Goal: Check status

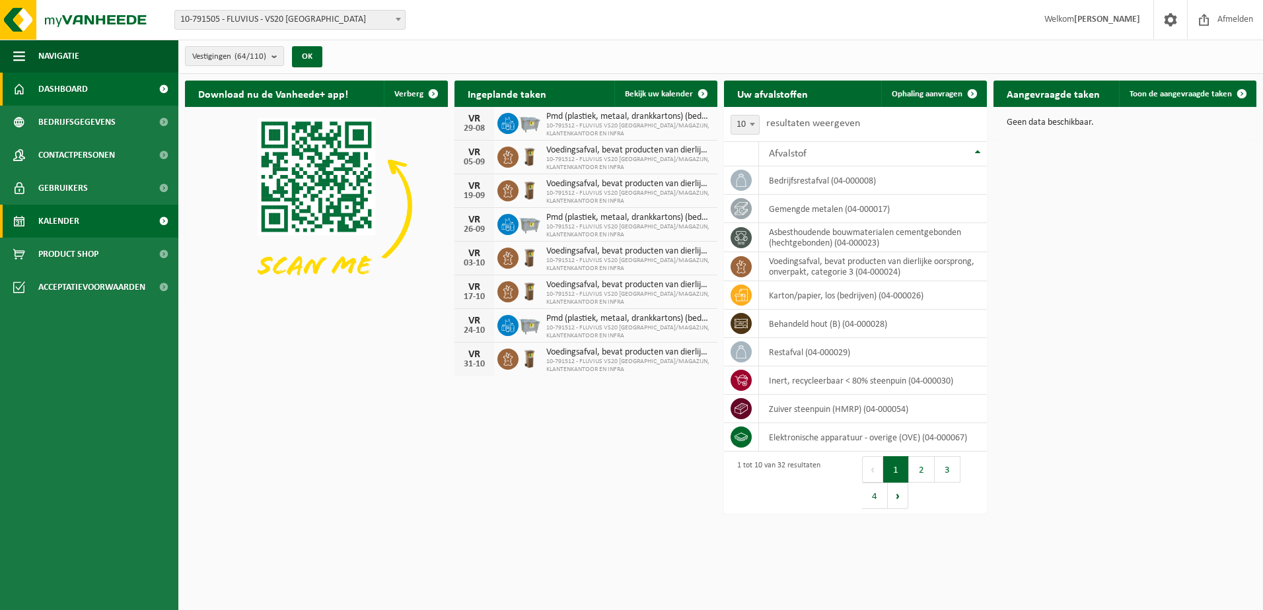
click at [65, 220] on span "Kalender" at bounding box center [58, 221] width 41 height 33
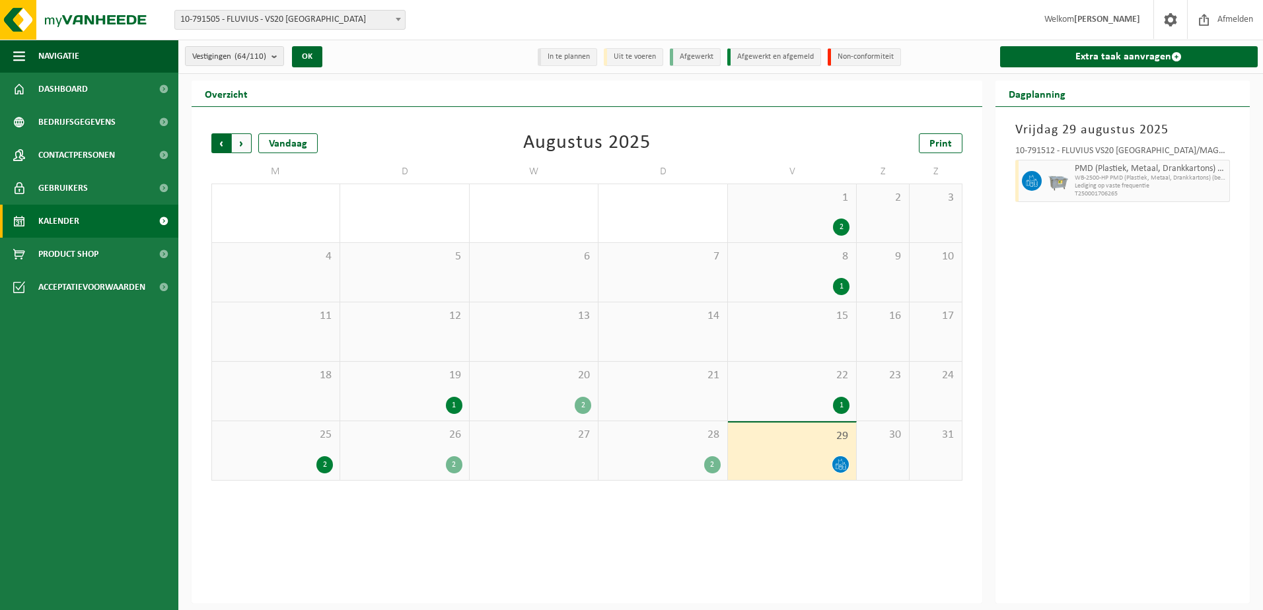
click at [242, 138] on span "Volgende" at bounding box center [242, 143] width 20 height 20
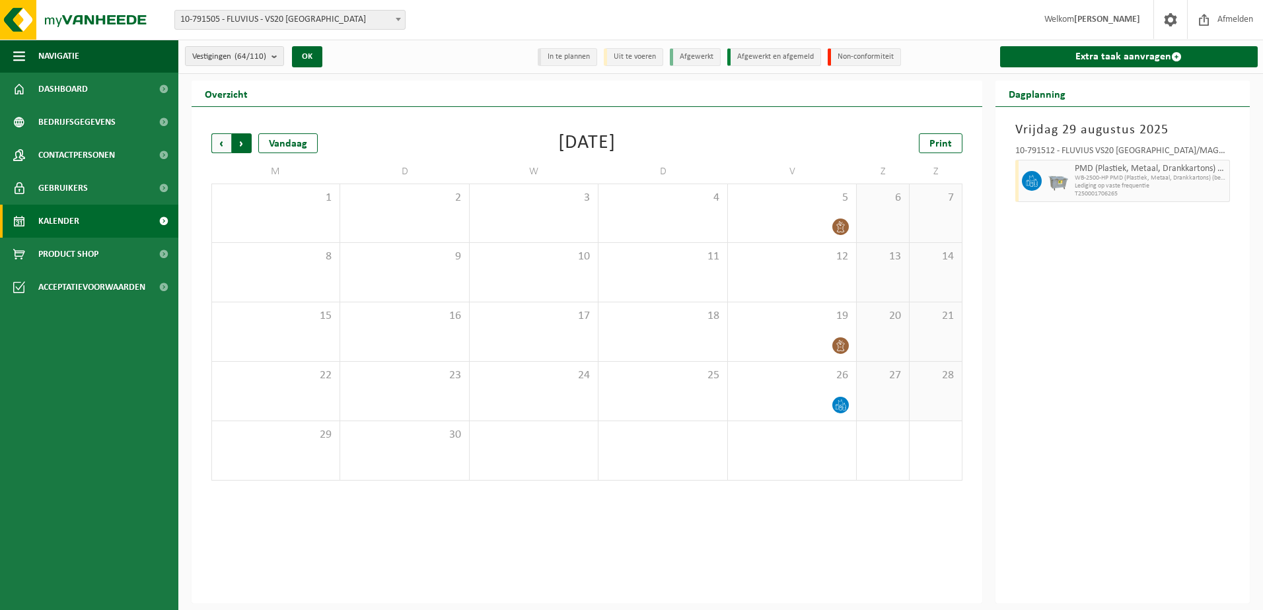
click at [221, 143] on span "Vorige" at bounding box center [221, 143] width 20 height 20
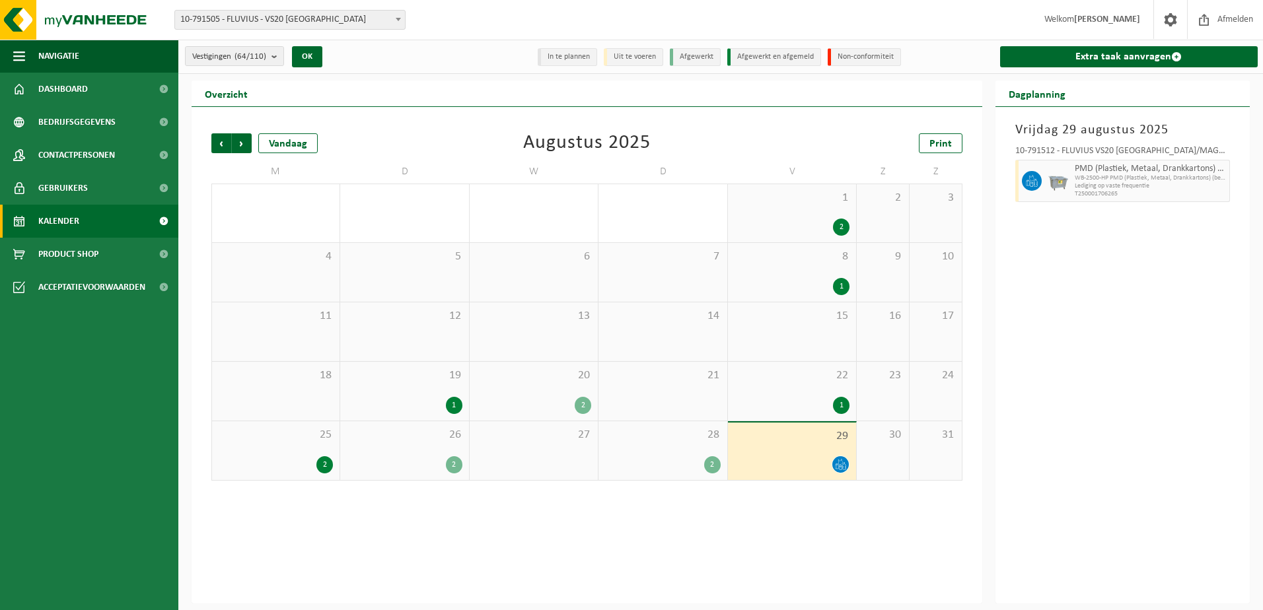
click at [316, 460] on div "2" at bounding box center [324, 465] width 17 height 17
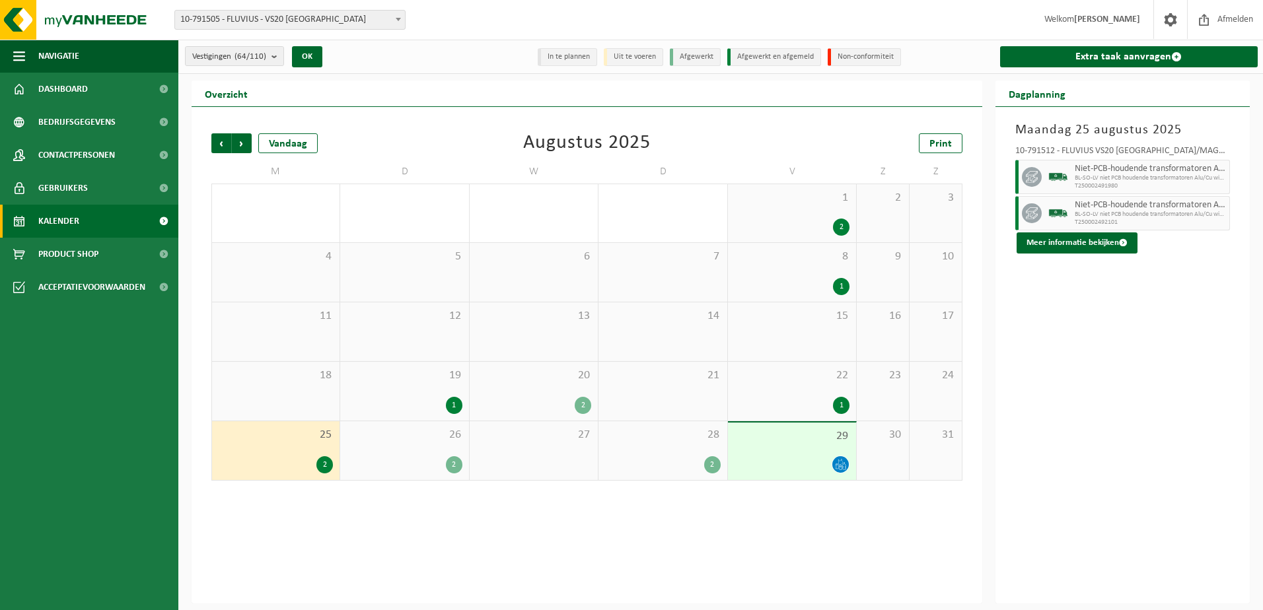
click at [451, 463] on div "2" at bounding box center [454, 465] width 17 height 17
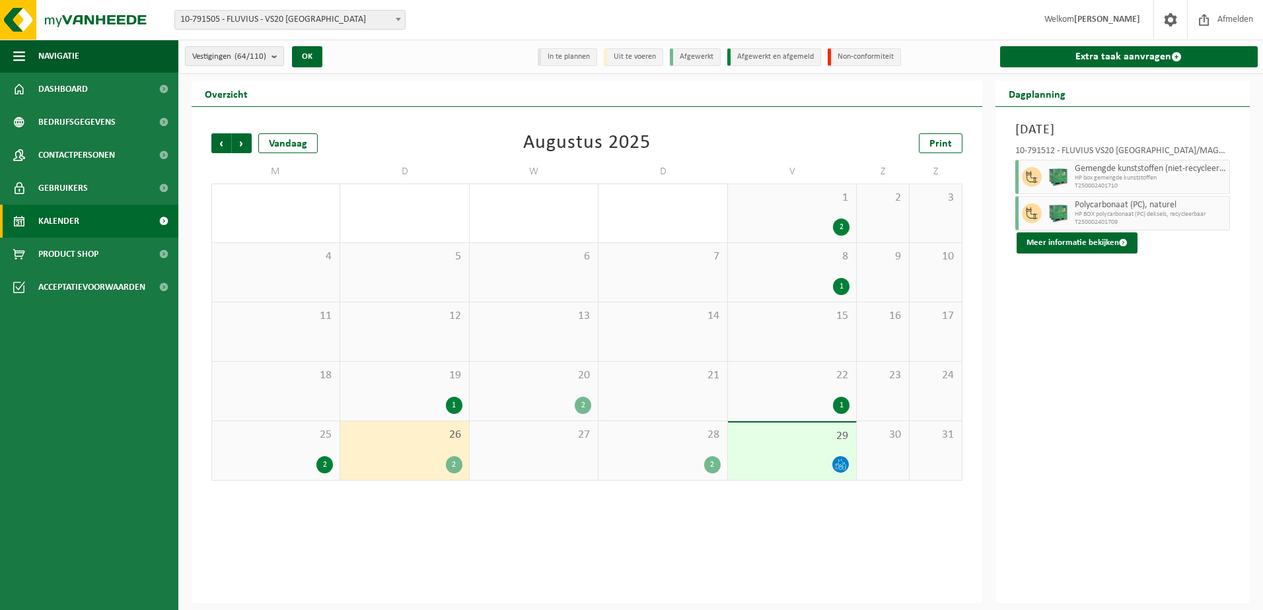
click at [714, 459] on div "2" at bounding box center [712, 465] width 17 height 17
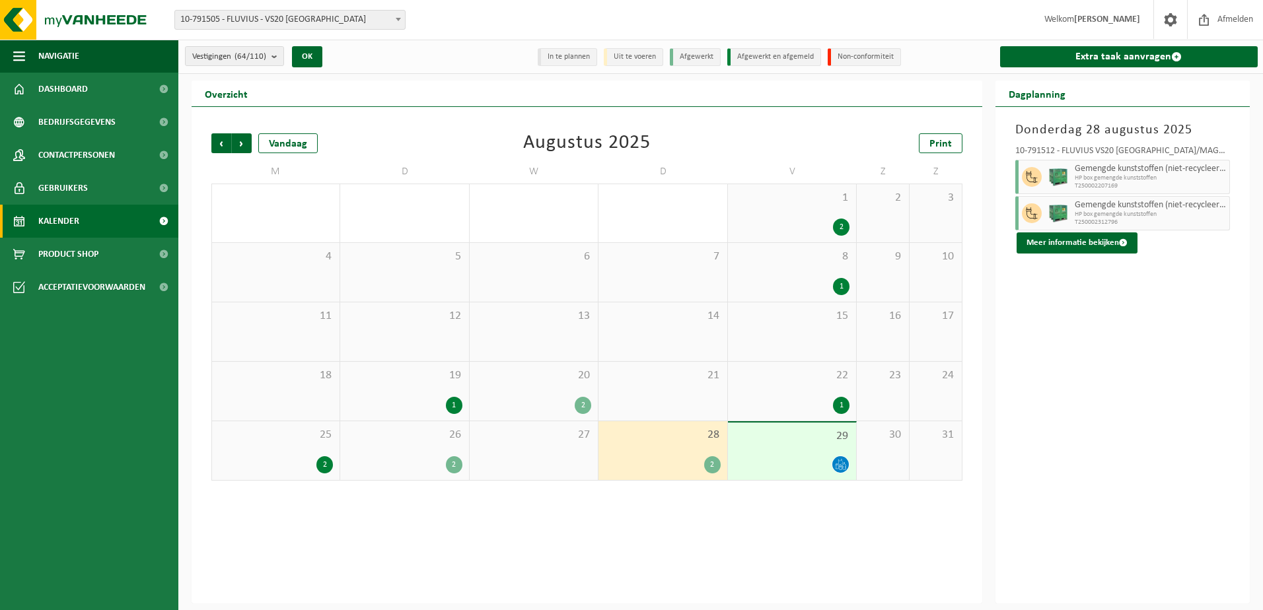
click at [843, 464] on icon at bounding box center [840, 464] width 11 height 11
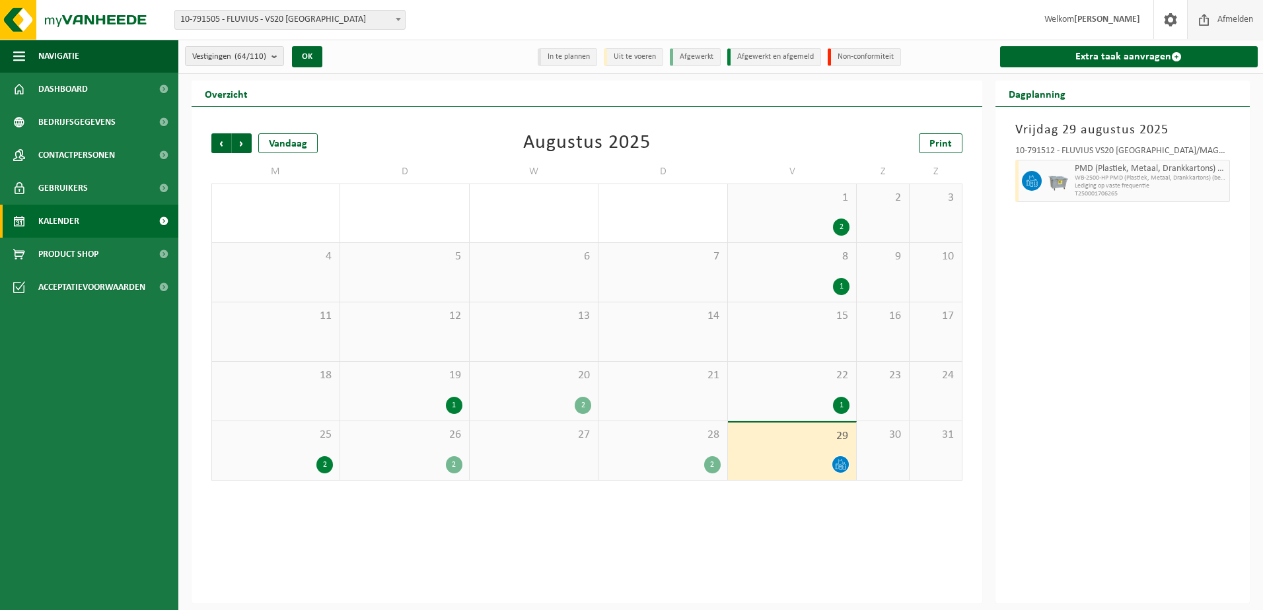
click at [1222, 17] on span "Afmelden" at bounding box center [1235, 19] width 42 height 39
